Goal: Task Accomplishment & Management: Use online tool/utility

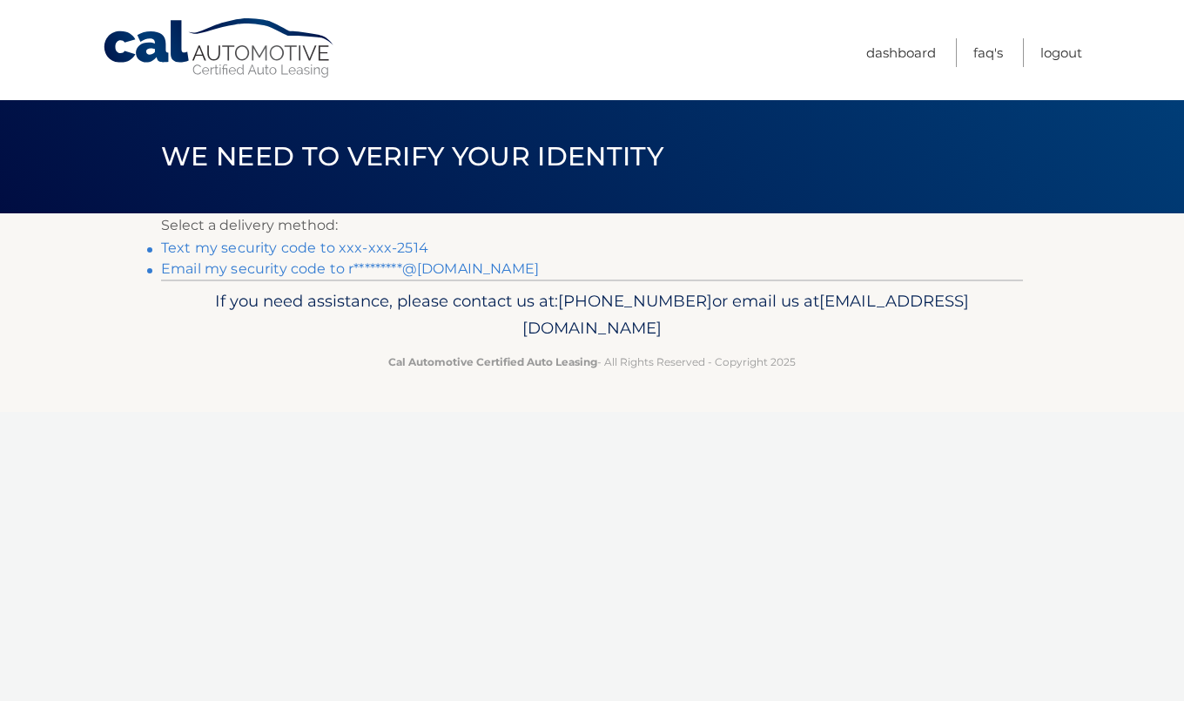
click at [309, 260] on link "Email my security code to r*********@[DOMAIN_NAME]" at bounding box center [350, 268] width 378 height 17
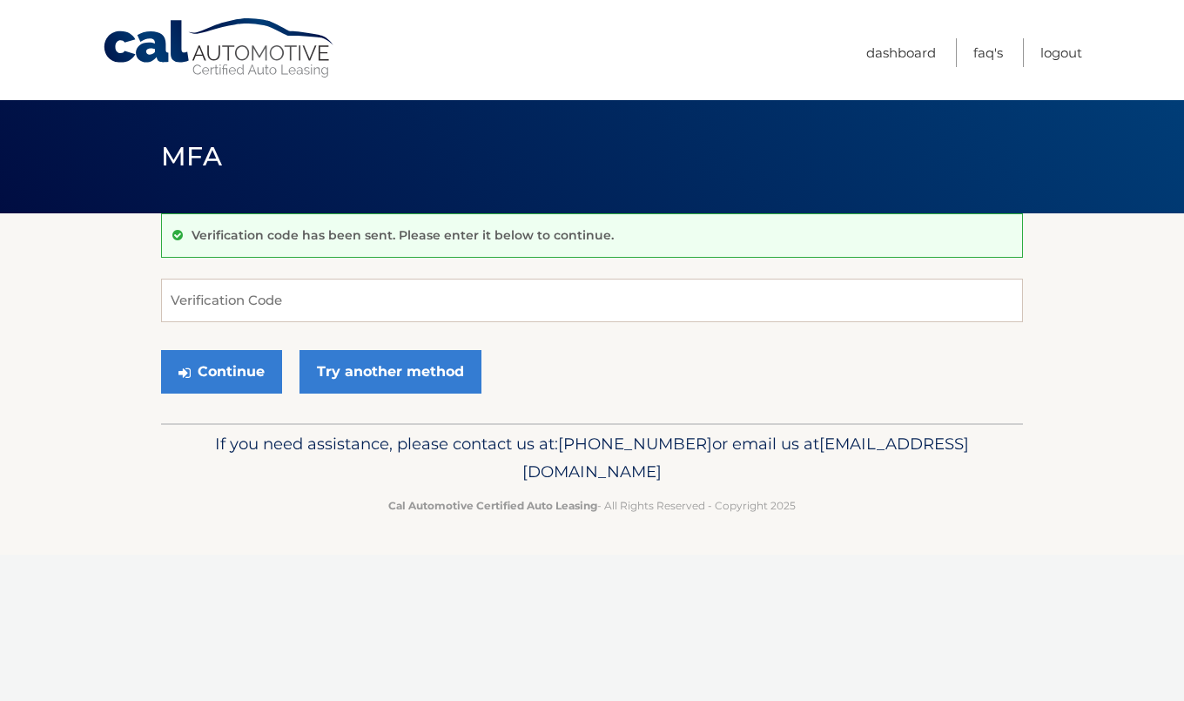
click at [323, 248] on div "Verification code has been sent. Please enter it below to continue." at bounding box center [592, 235] width 862 height 44
click at [305, 319] on input "Verification Code" at bounding box center [592, 301] width 862 height 44
click at [354, 380] on link "Try another method" at bounding box center [391, 372] width 182 height 44
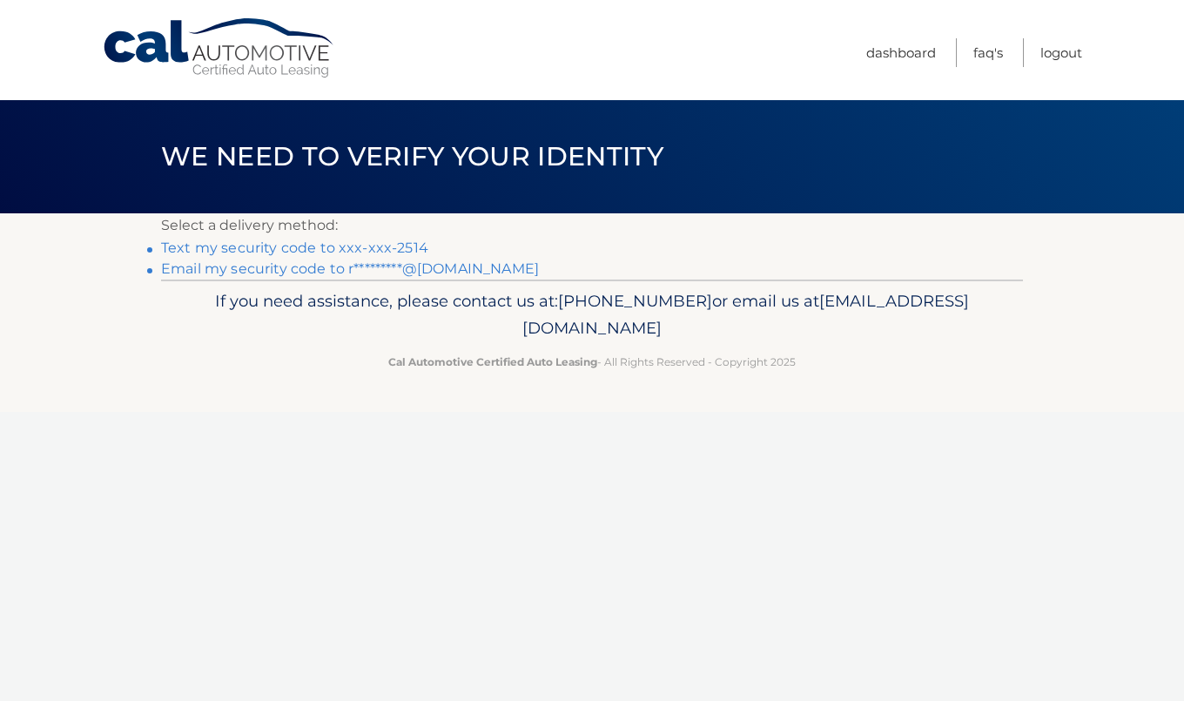
click at [314, 243] on link "Text my security code to xxx-xxx-2514" at bounding box center [294, 247] width 267 height 17
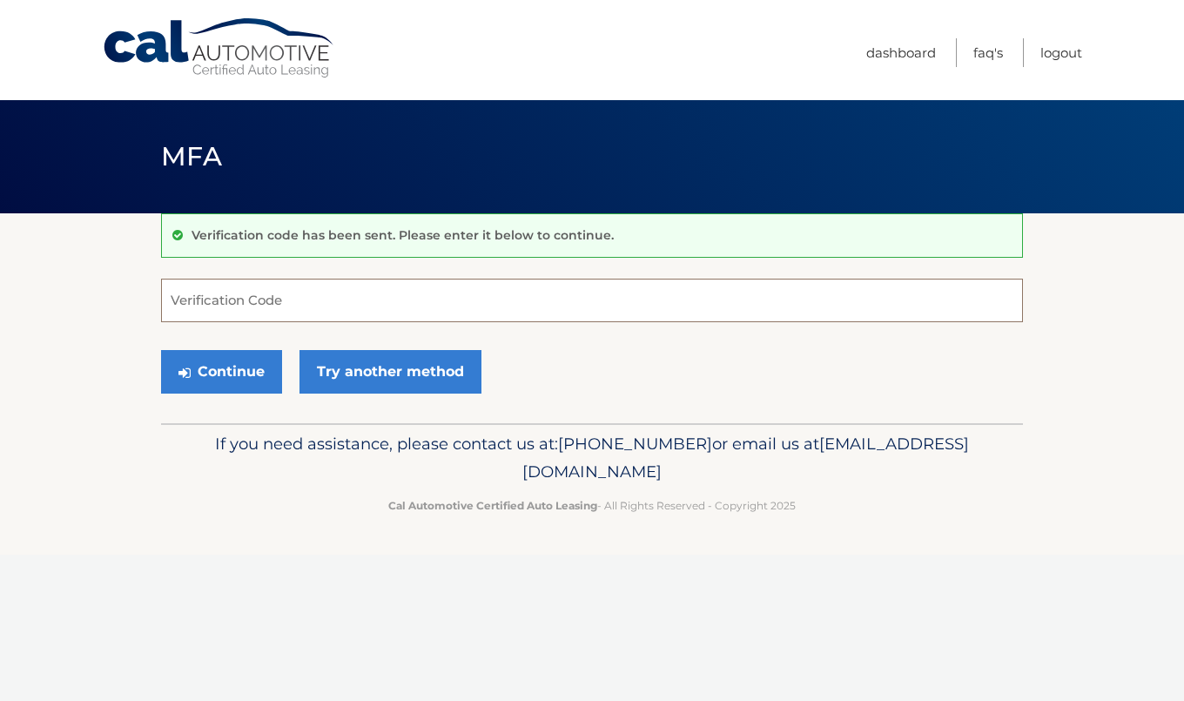
click at [293, 289] on input "Verification Code" at bounding box center [592, 301] width 862 height 44
type input "635856"
click at [239, 379] on button "Continue" at bounding box center [221, 372] width 121 height 44
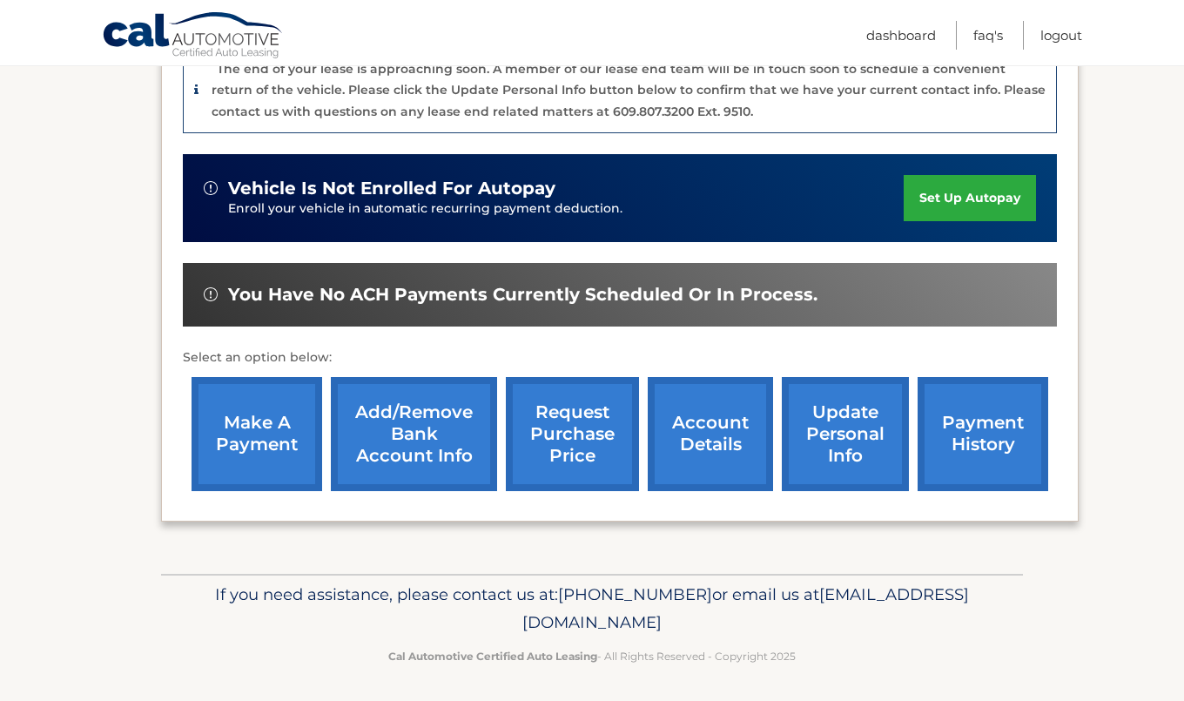
scroll to position [456, 0]
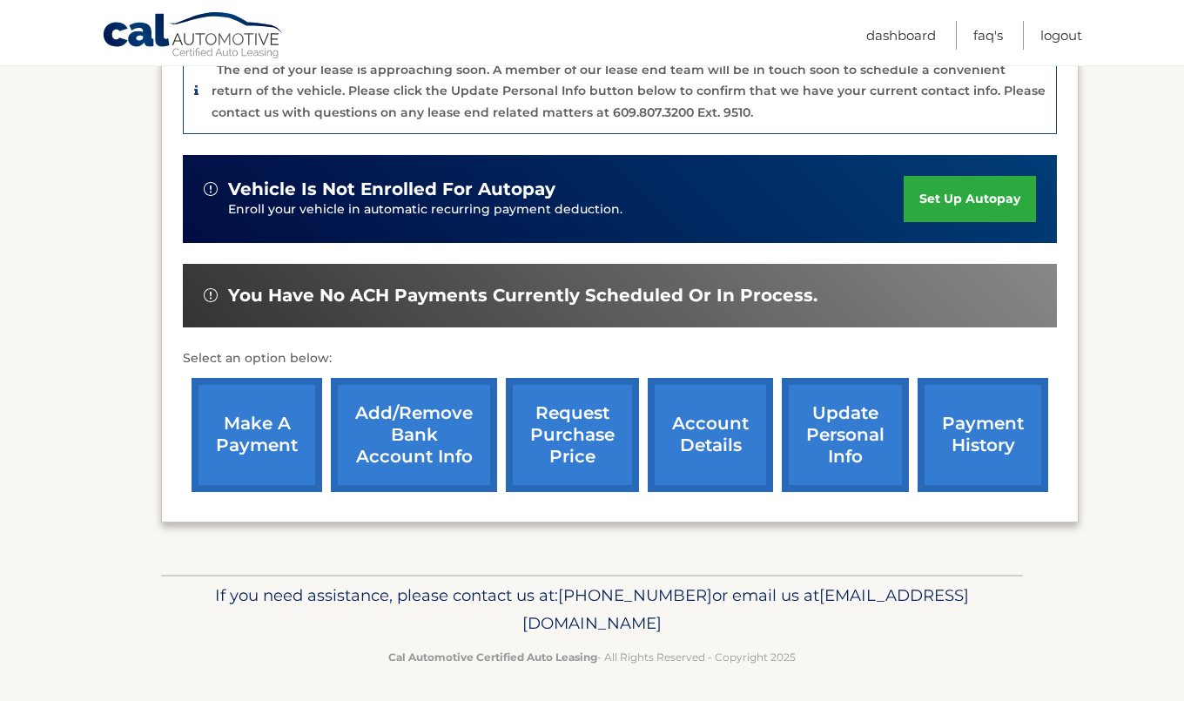
click at [586, 441] on link "request purchase price" at bounding box center [572, 435] width 133 height 114
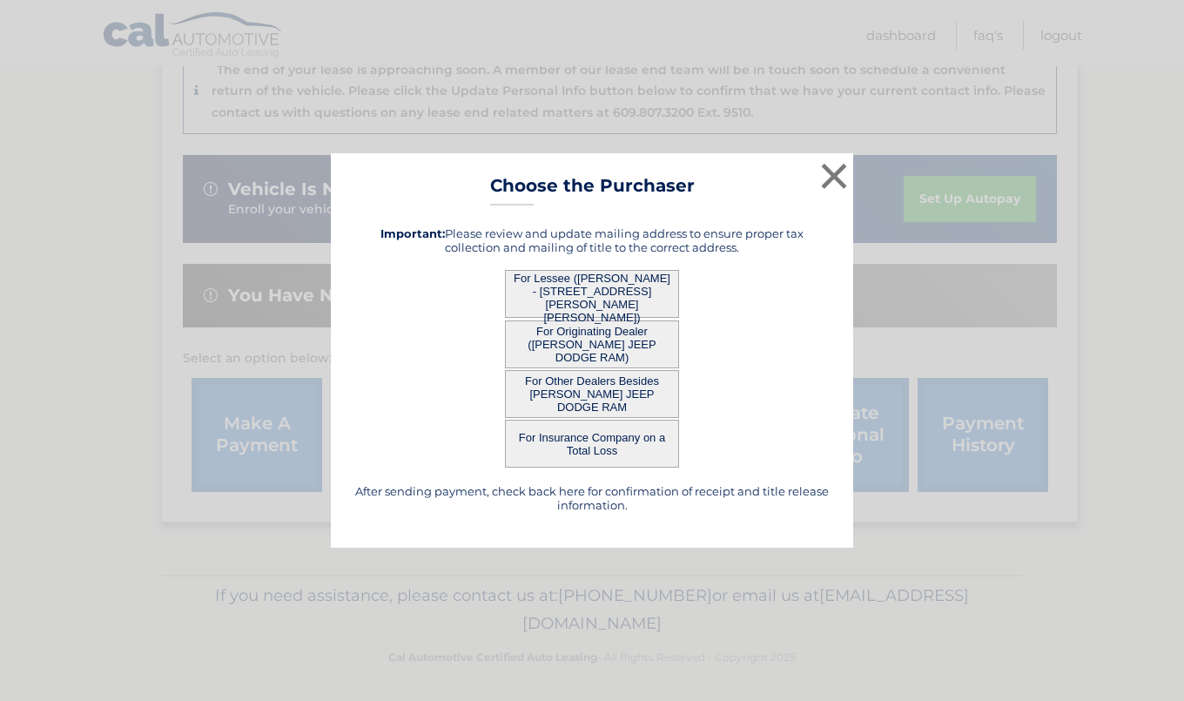
click at [582, 280] on button "For Lessee (RONALD WILDMANN - 3 RAY DWIER DR, , HAMILTON SQUARE, NJ 08690)" at bounding box center [592, 294] width 174 height 48
click at [578, 286] on button "For Lessee (RONALD WILDMANN - 3 RAY DWIER DR, , HAMILTON SQUARE, NJ 08690)" at bounding box center [592, 294] width 174 height 48
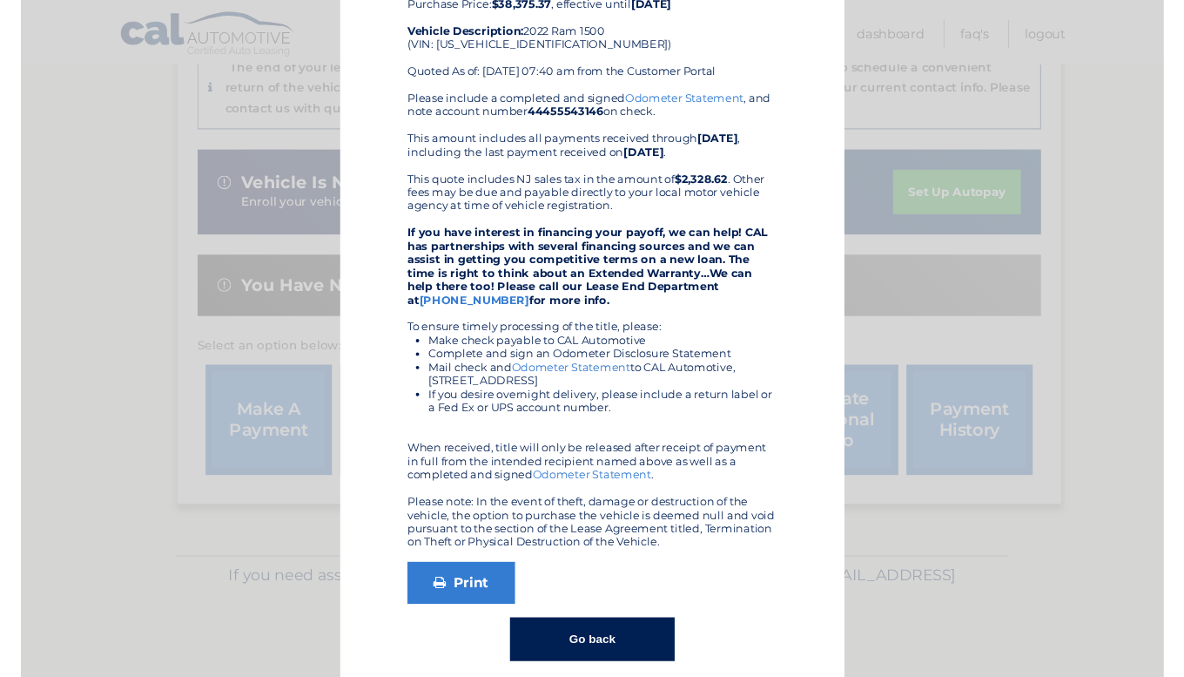
scroll to position [125, 0]
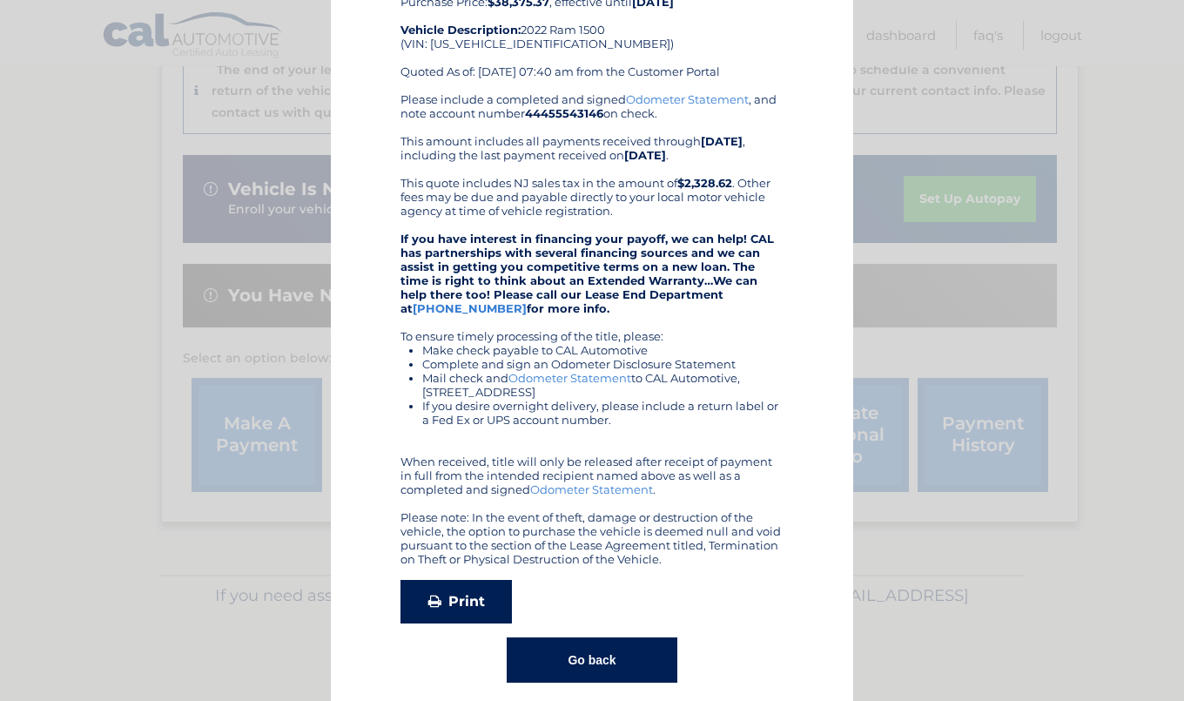
click at [471, 602] on link "Print" at bounding box center [456, 602] width 111 height 44
